Goal: Find contact information

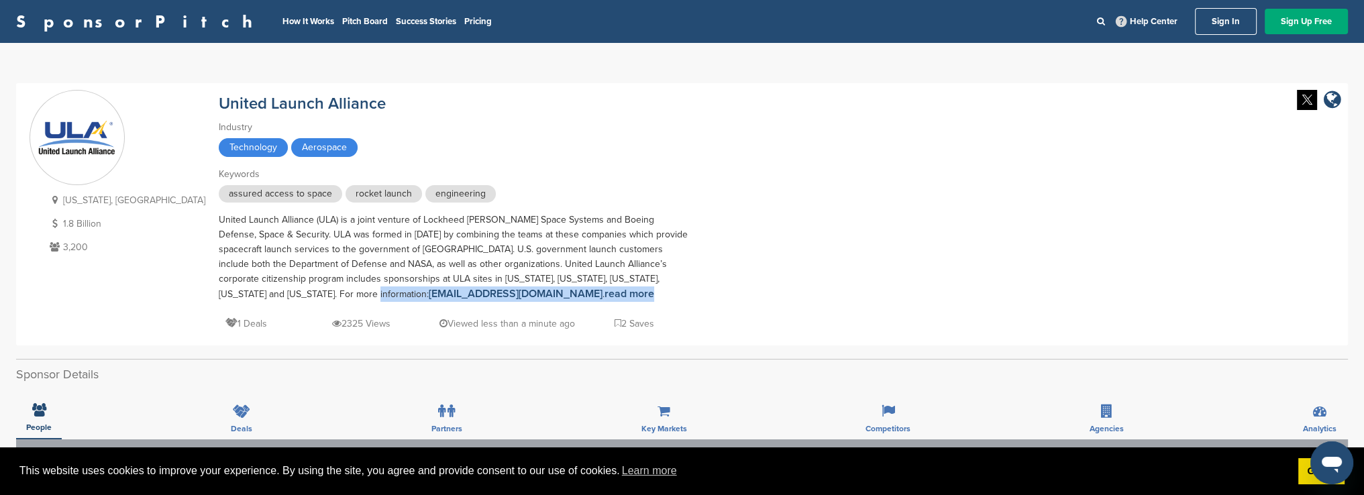
drag, startPoint x: 421, startPoint y: 296, endPoint x: 211, endPoint y: 293, distance: 209.4
click at [219, 293] on div "United Launch Alliance (ULA) is a joint venture of Lockheed [PERSON_NAME] Space…" at bounding box center [454, 257] width 470 height 89
click at [291, 240] on div "United Launch Alliance (ULA) is a joint venture of Lockheed [PERSON_NAME] Space…" at bounding box center [454, 257] width 470 height 89
drag, startPoint x: 215, startPoint y: 288, endPoint x: 343, endPoint y: 291, distance: 127.6
click at [429, 291] on link "[EMAIL_ADDRESS][DOMAIN_NAME]" at bounding box center [516, 293] width 174 height 13
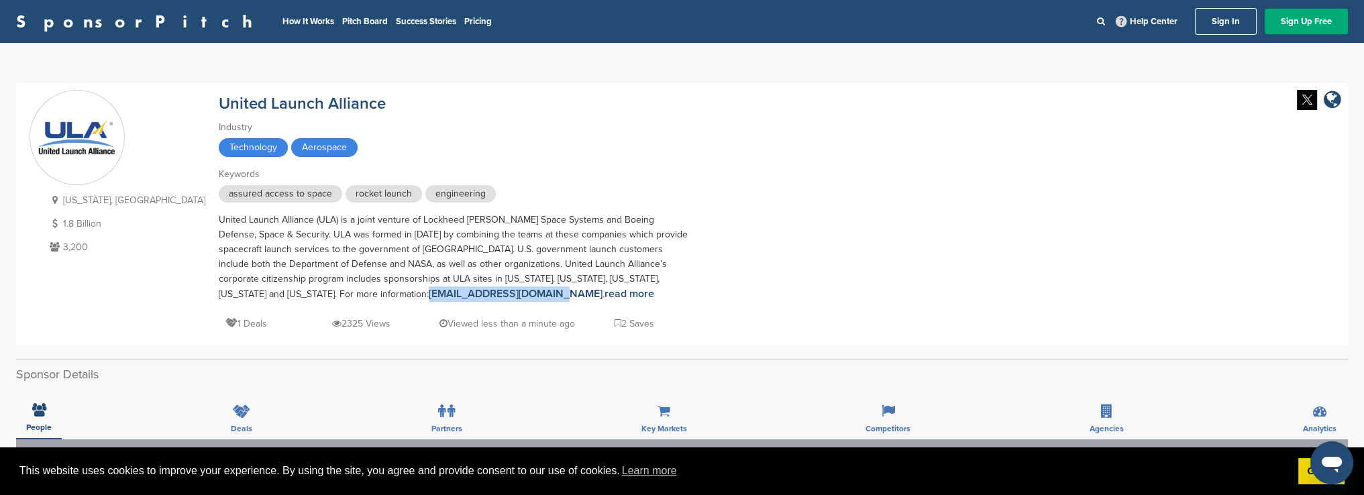
copy link "[EMAIL_ADDRESS][DOMAIN_NAME]"
